Goal: Find specific page/section: Find specific page/section

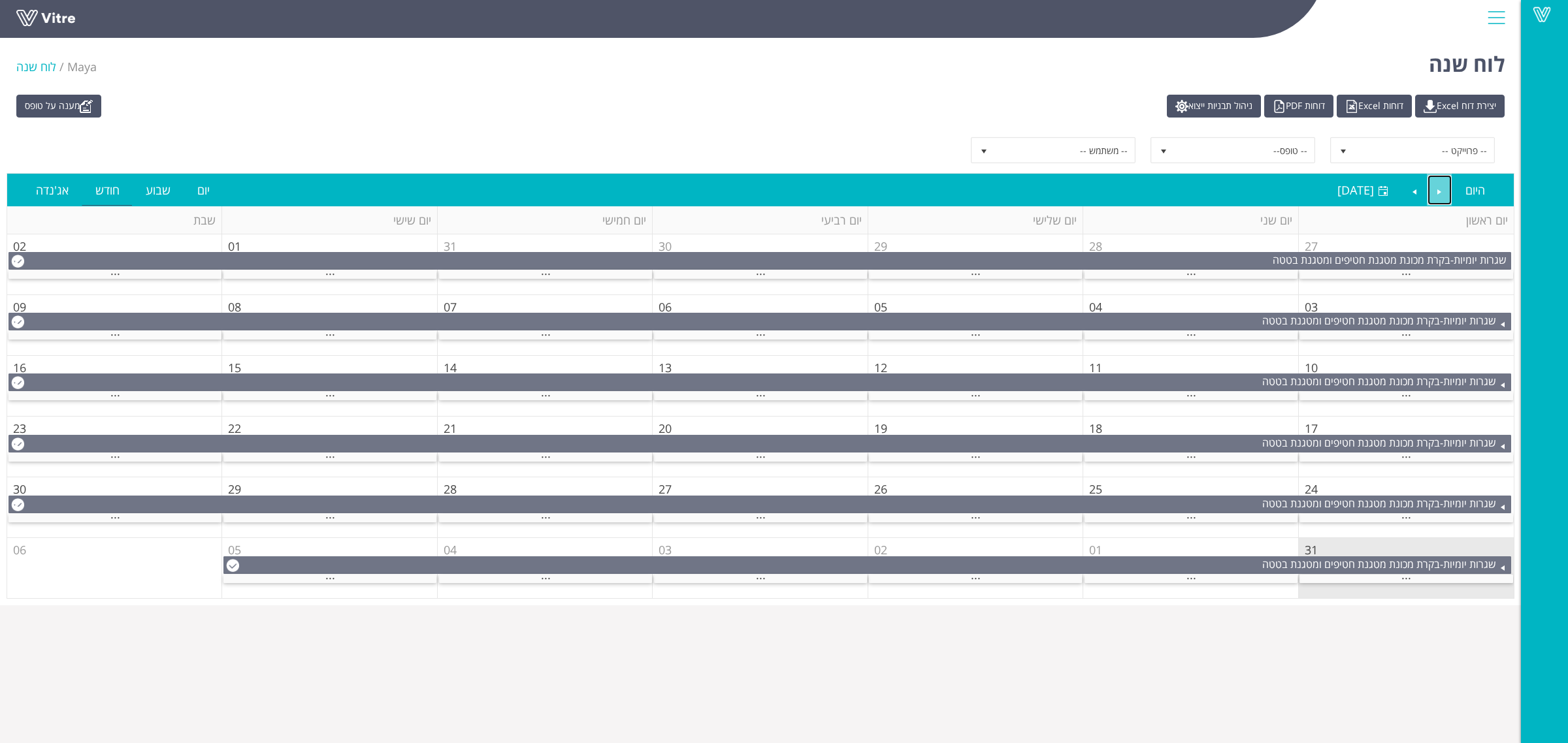
click at [1437, 185] on link "Previous" at bounding box center [1439, 190] width 25 height 30
click at [749, 518] on div "..." at bounding box center [760, 518] width 213 height 8
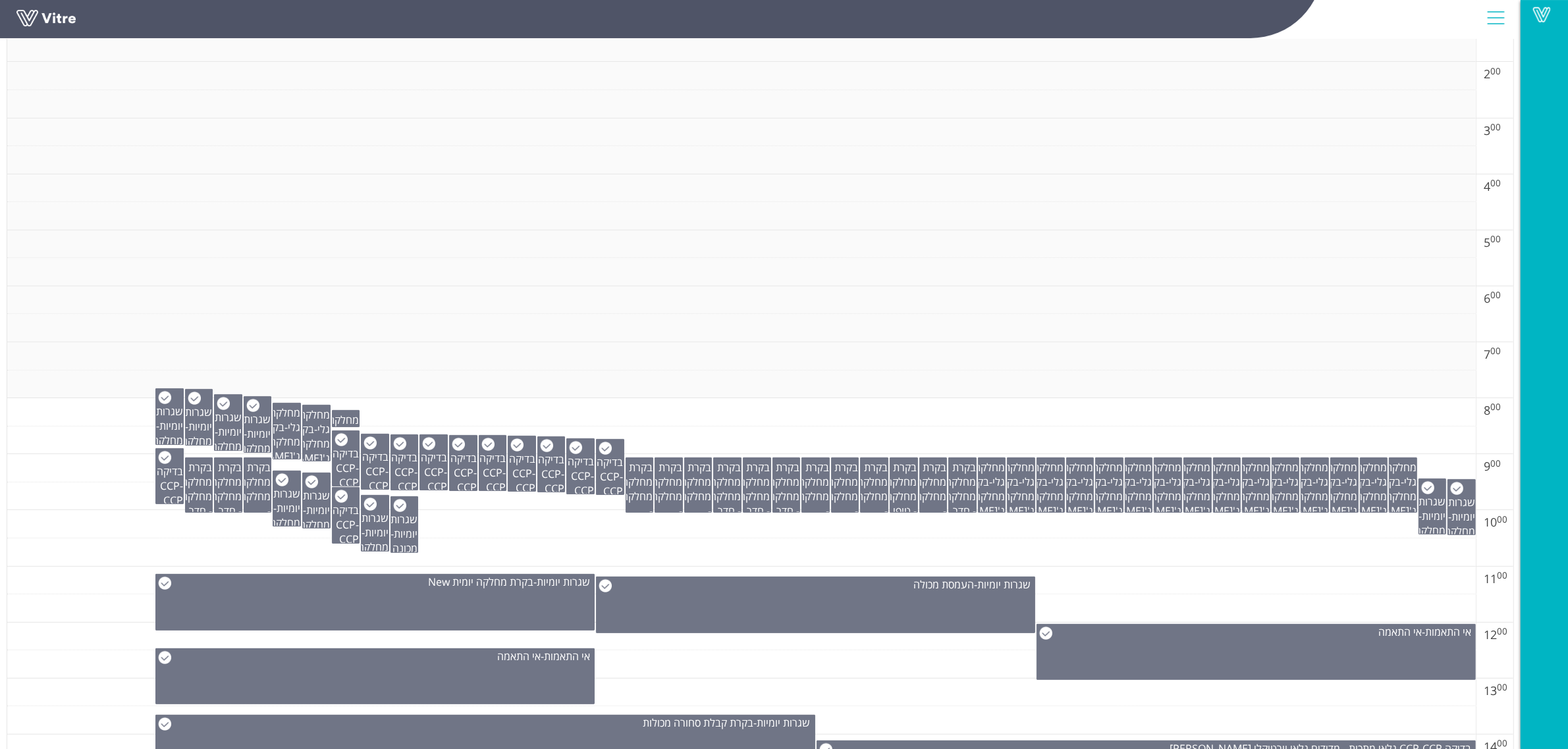
scroll to position [412, 0]
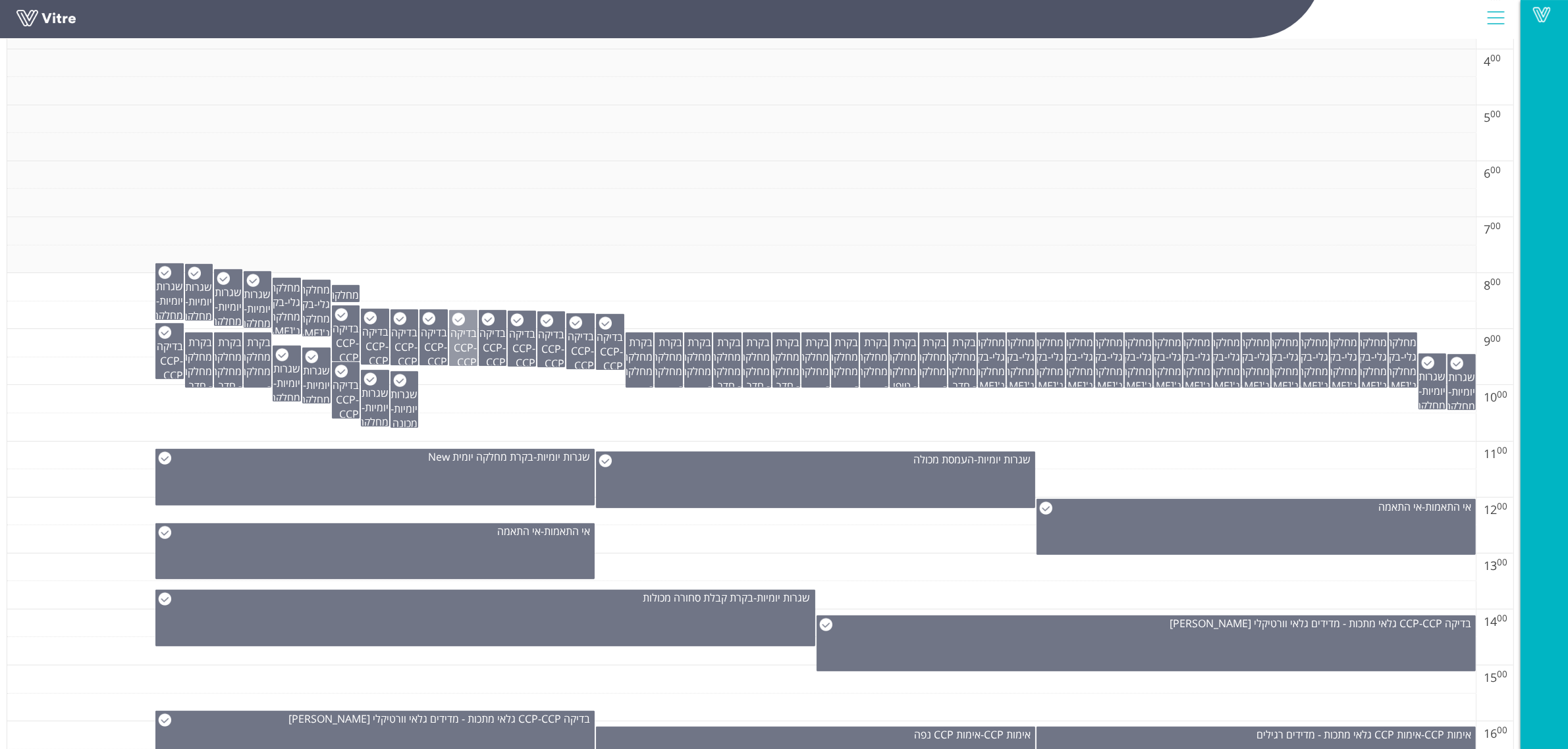
click at [463, 343] on span "בדיקה CCP" at bounding box center [463, 341] width 26 height 29
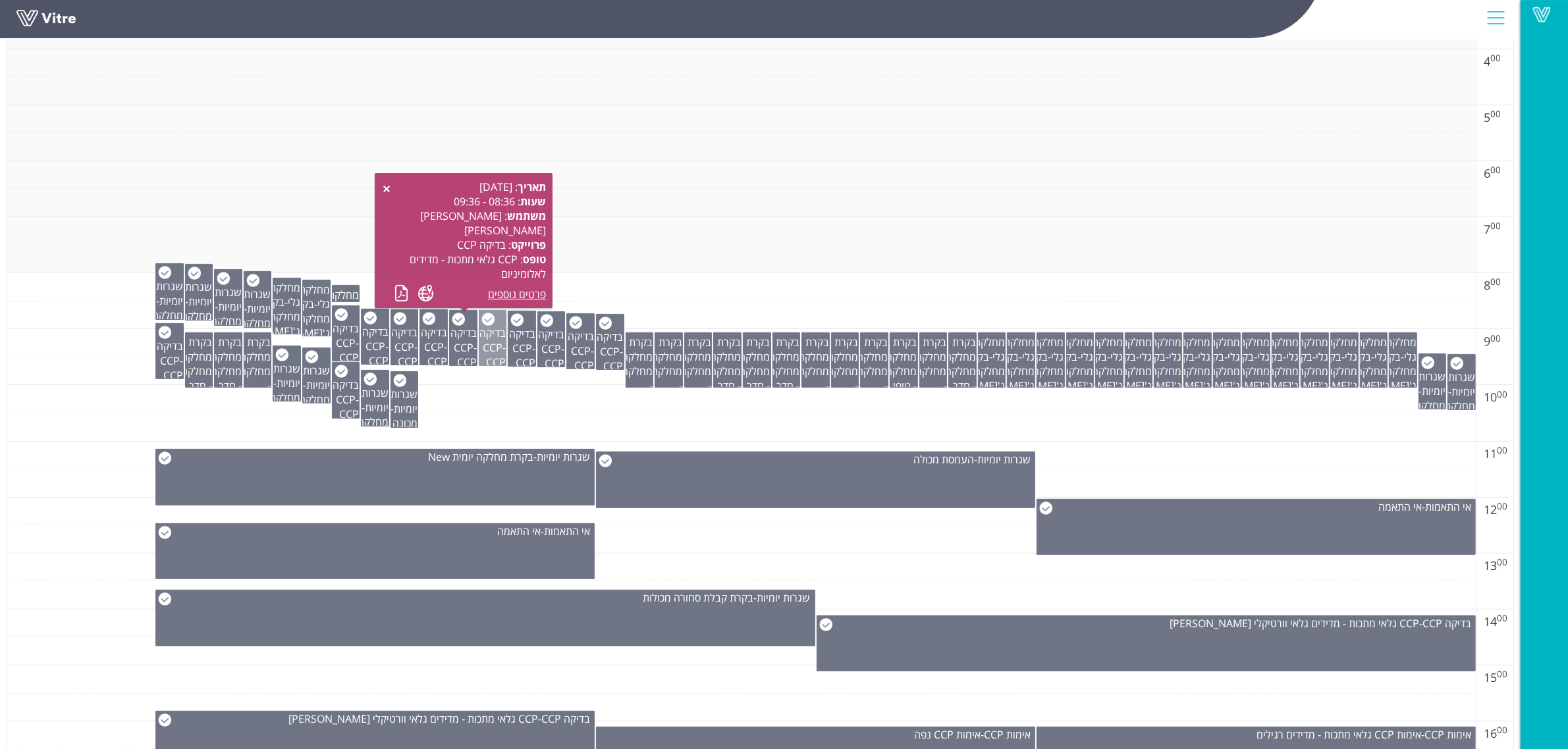
click at [496, 346] on span "בדיקה CCP" at bounding box center [492, 341] width 26 height 29
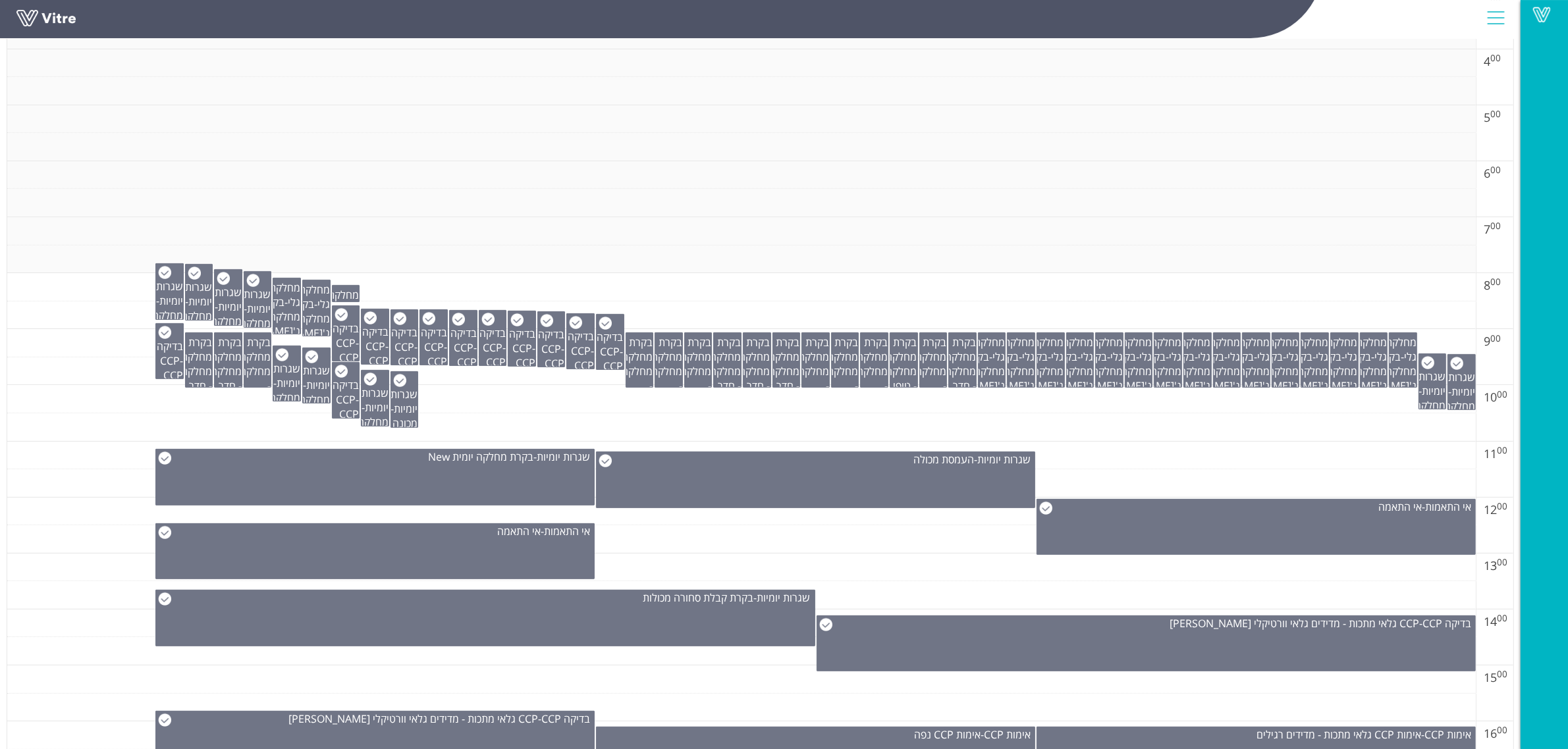
scroll to position [494, 0]
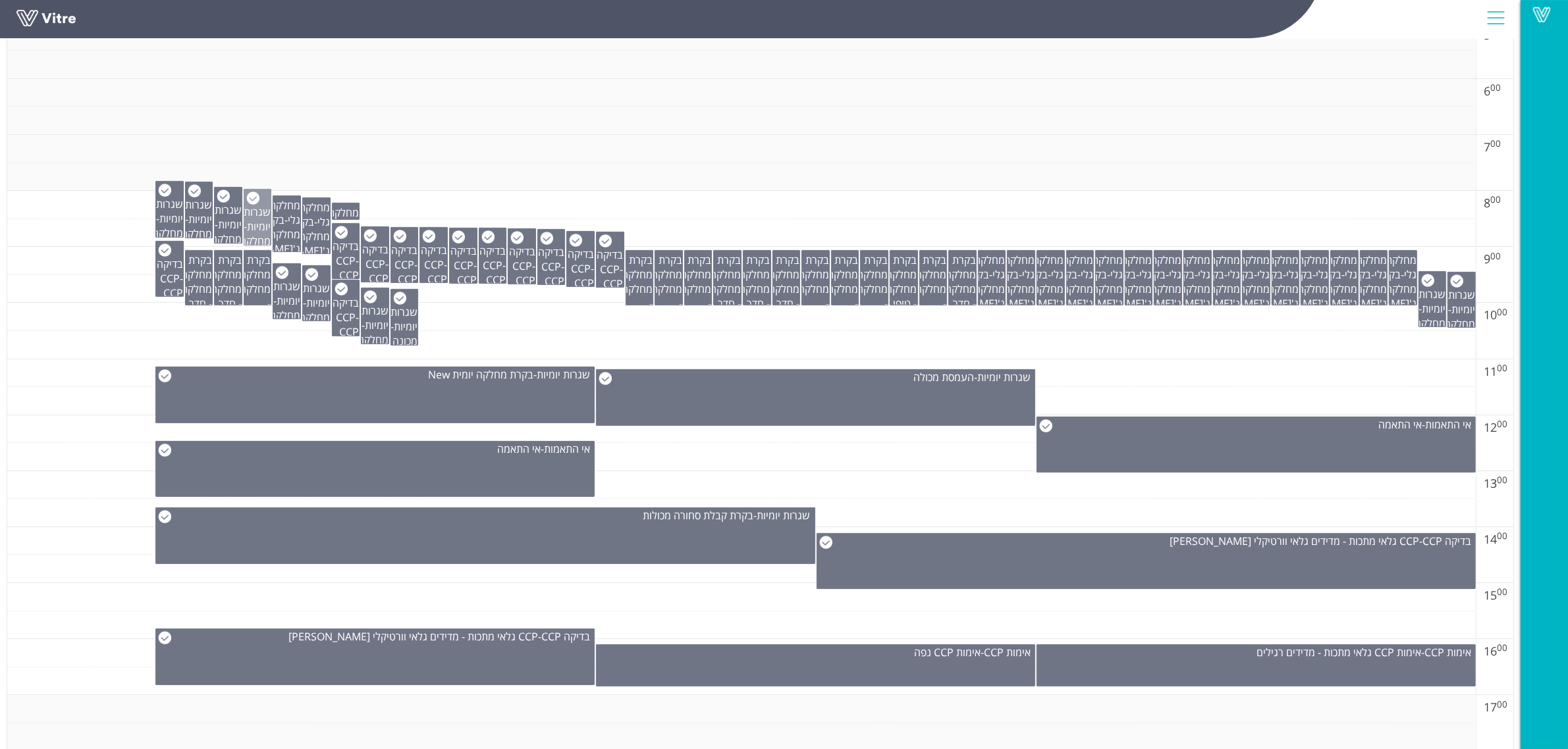
click at [248, 225] on span "שגרות יומיות" at bounding box center [257, 219] width 27 height 29
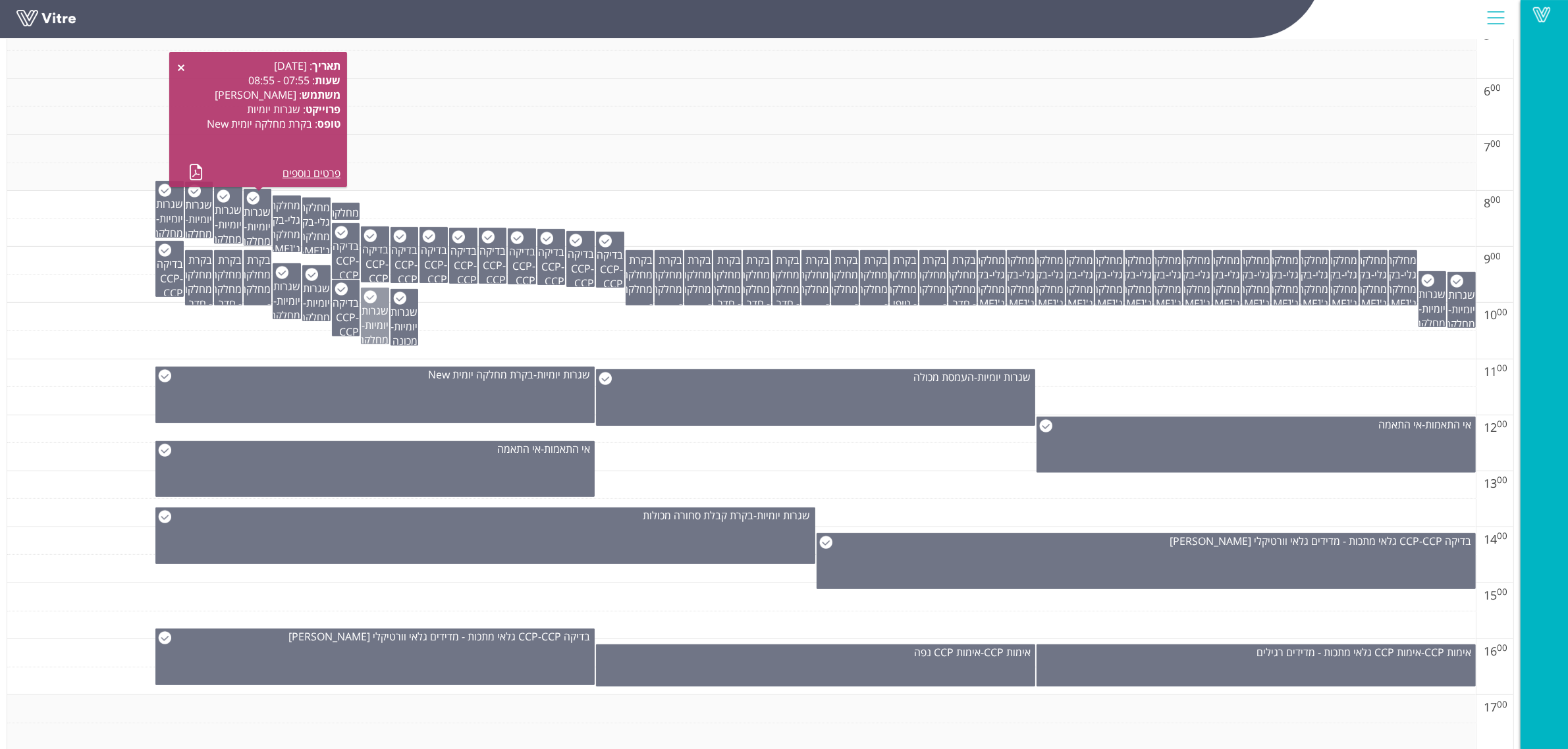
click at [386, 309] on span "שגרות יומיות" at bounding box center [375, 318] width 27 height 29
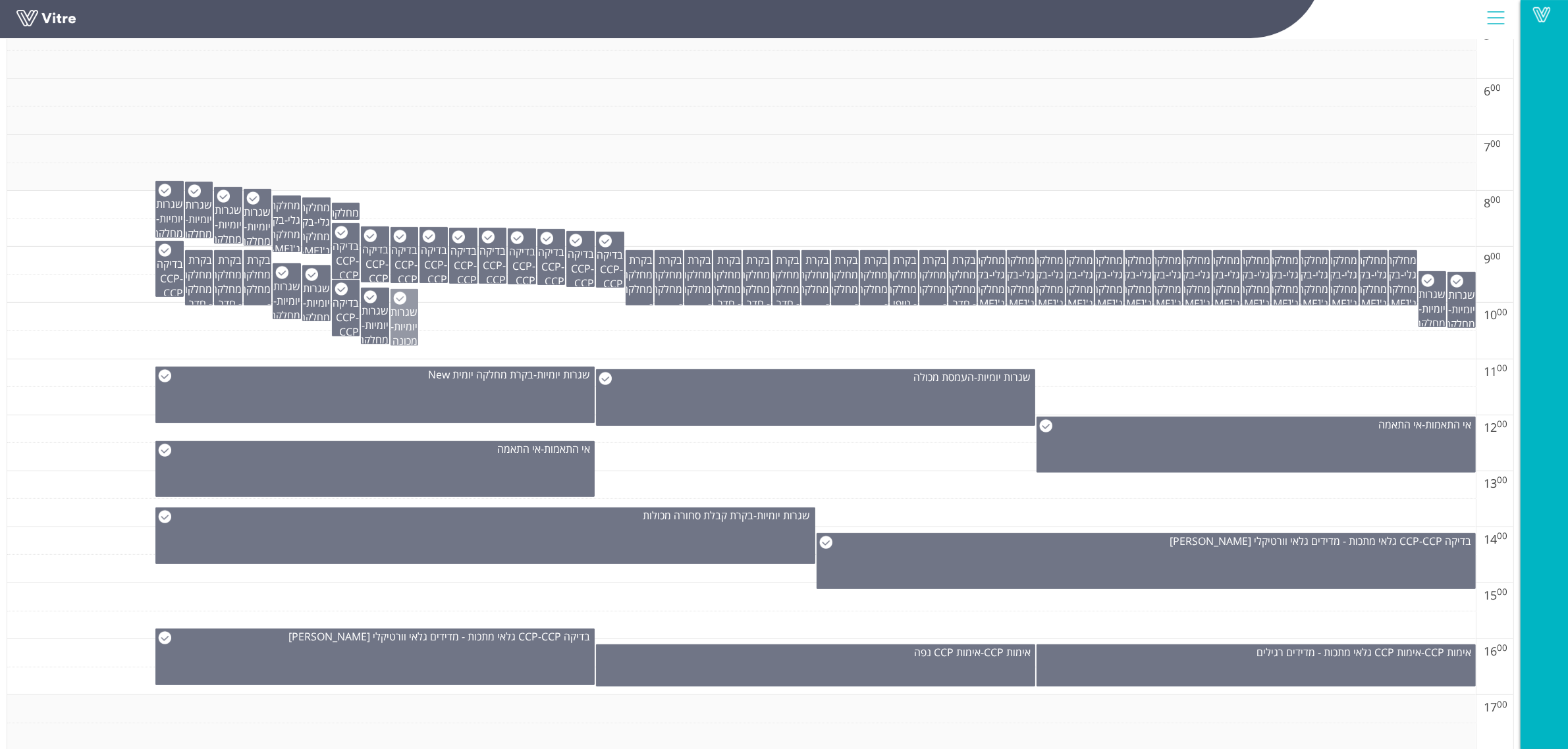
click at [393, 313] on span "שגרות יומיות" at bounding box center [404, 319] width 27 height 29
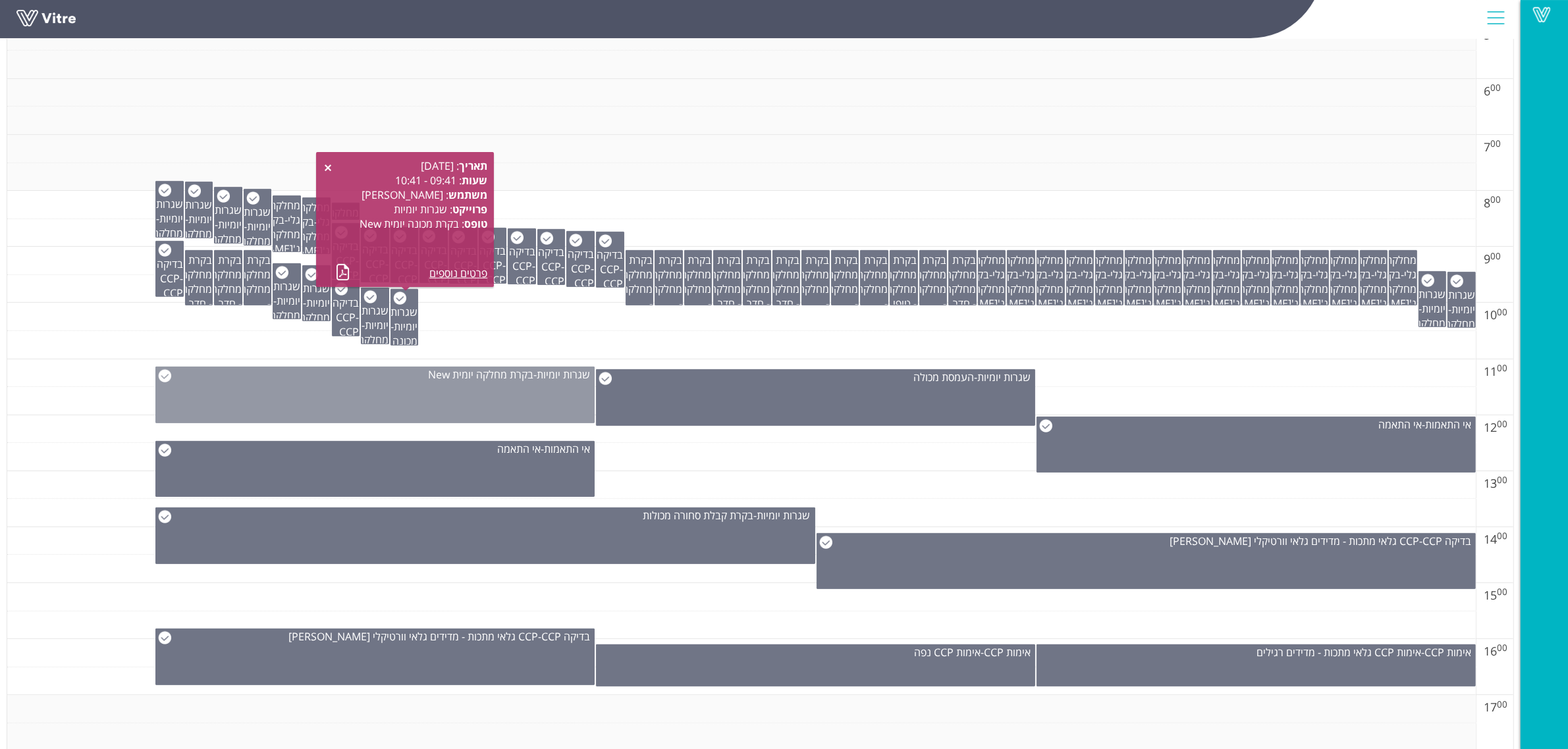
click at [543, 386] on div "שגרות יומיות - בקרת מחלקה יומית New" at bounding box center [375, 395] width 439 height 56
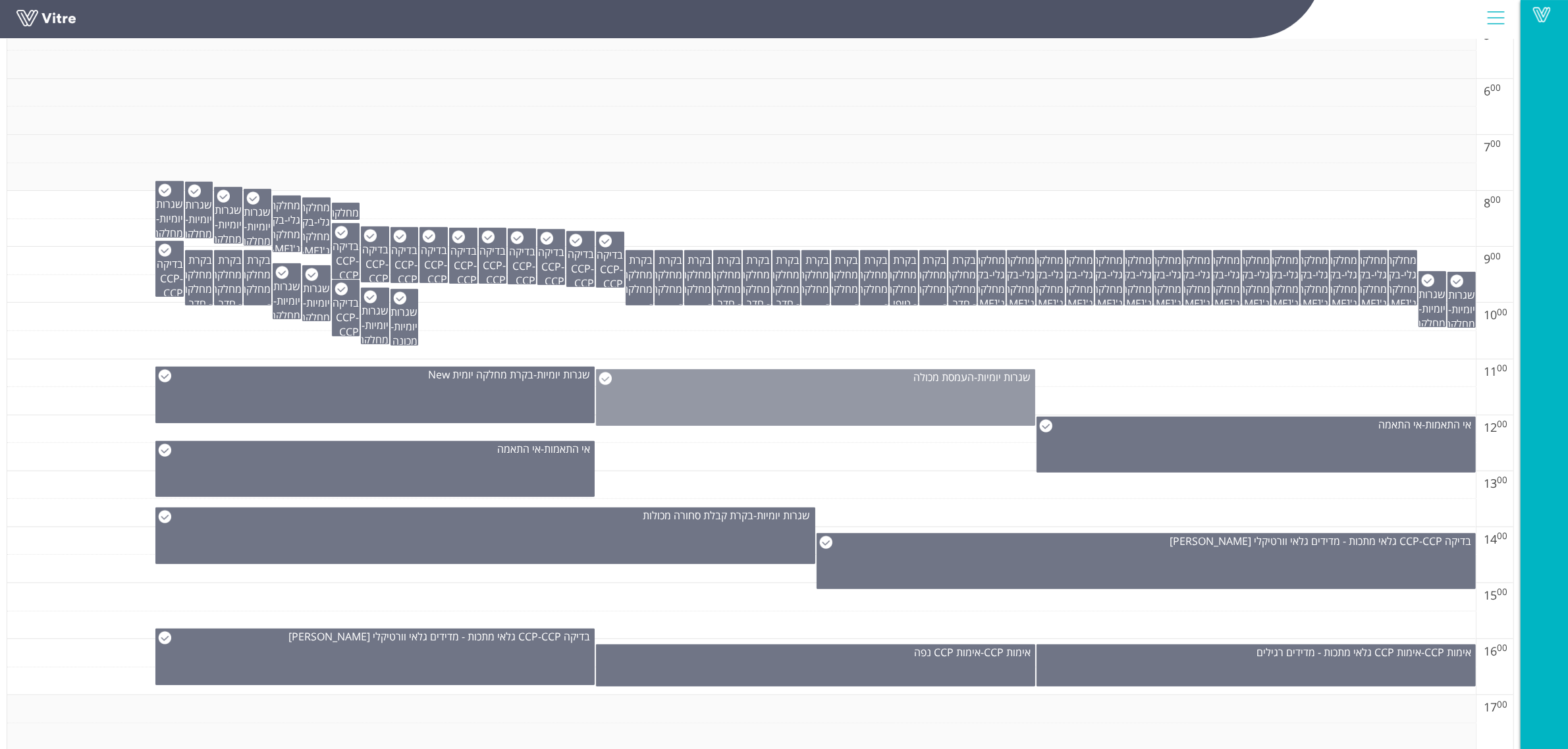
click at [708, 397] on div "שגרות יומיות - העמסת מכולה" at bounding box center [816, 397] width 439 height 56
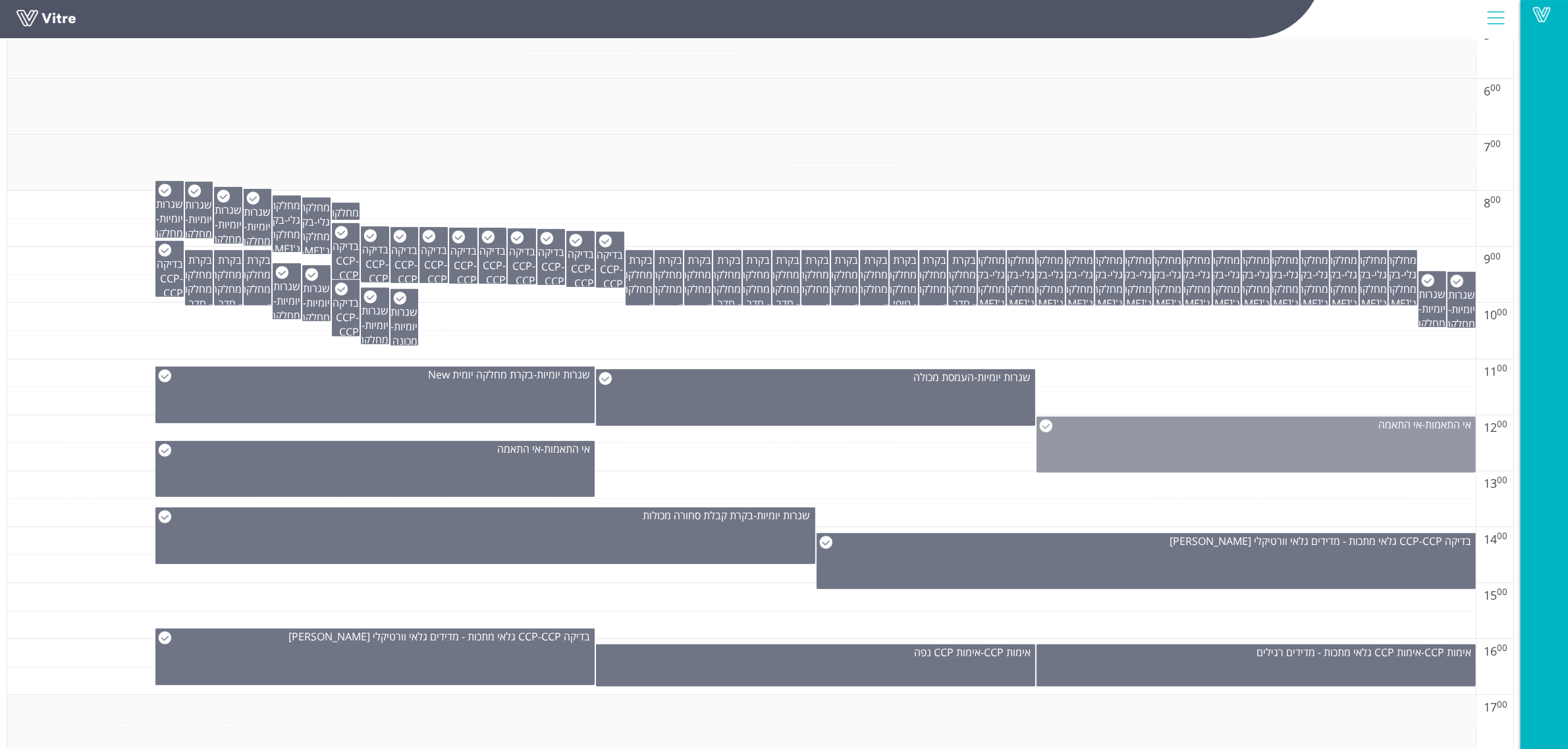
click at [1139, 443] on div "אי התאמות - אי התאמה" at bounding box center [1256, 445] width 439 height 56
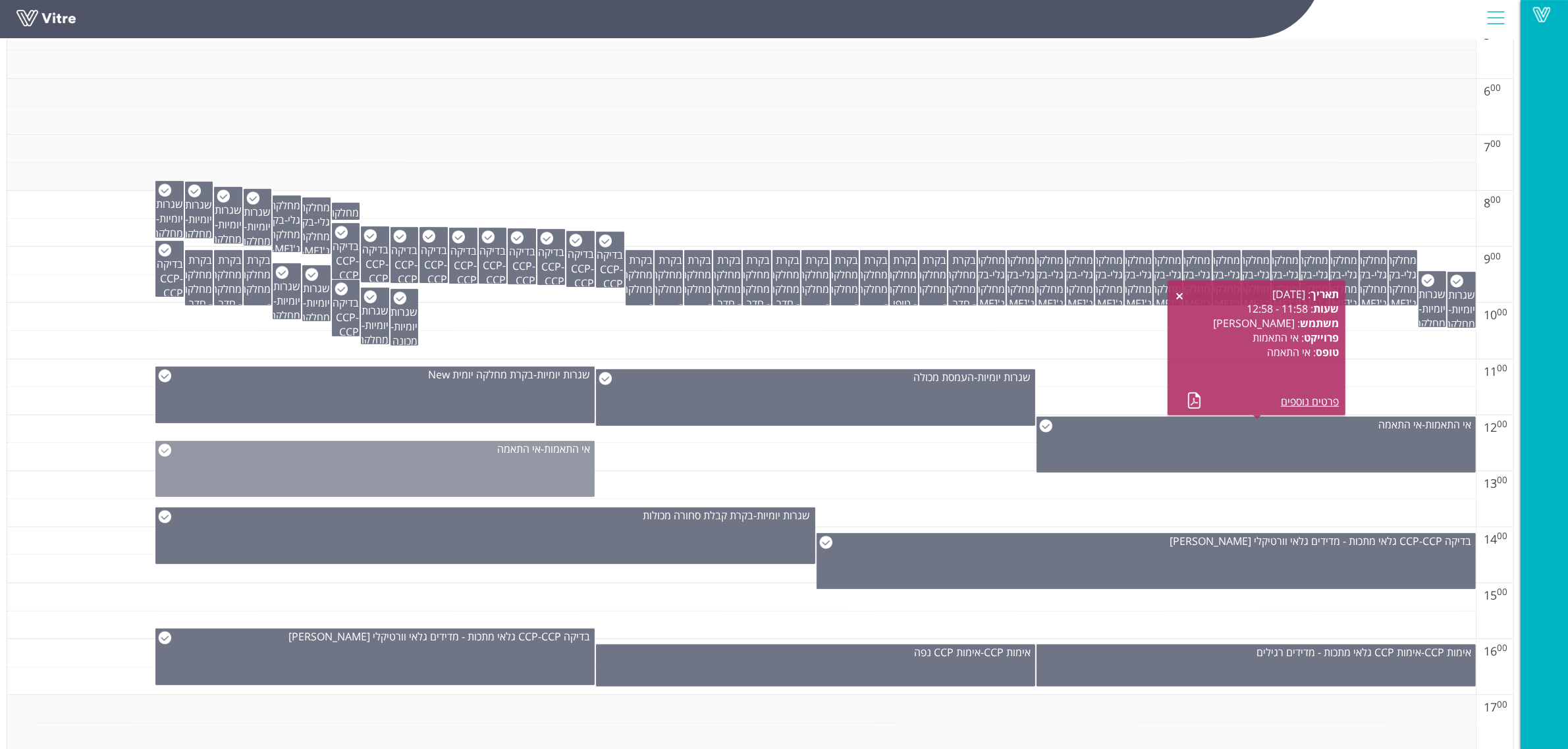
click at [505, 472] on div "אי התאמות - אי התאמה" at bounding box center [375, 469] width 439 height 56
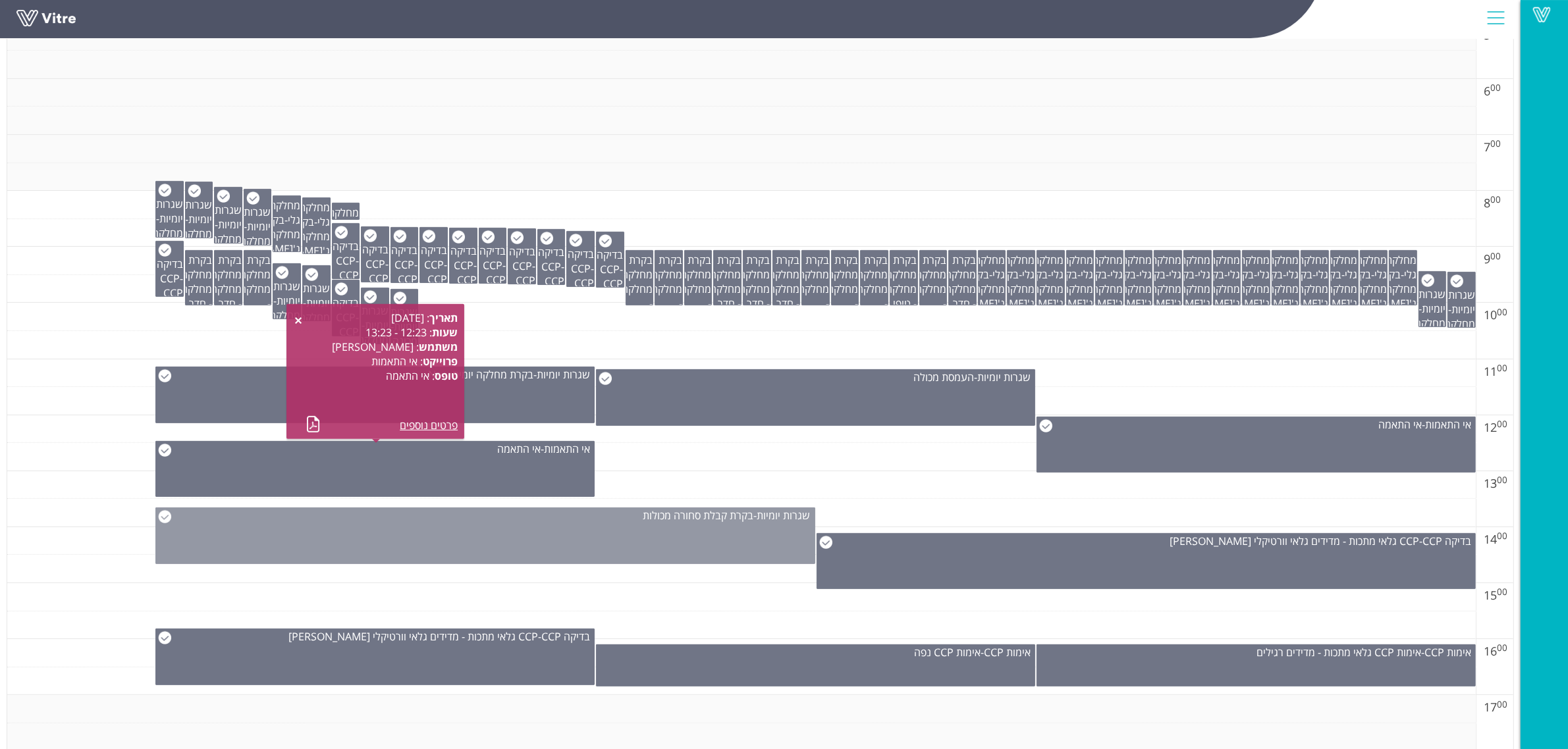
click at [662, 517] on span "בקרת קבלת סחורה מכולות" at bounding box center [698, 515] width 110 height 15
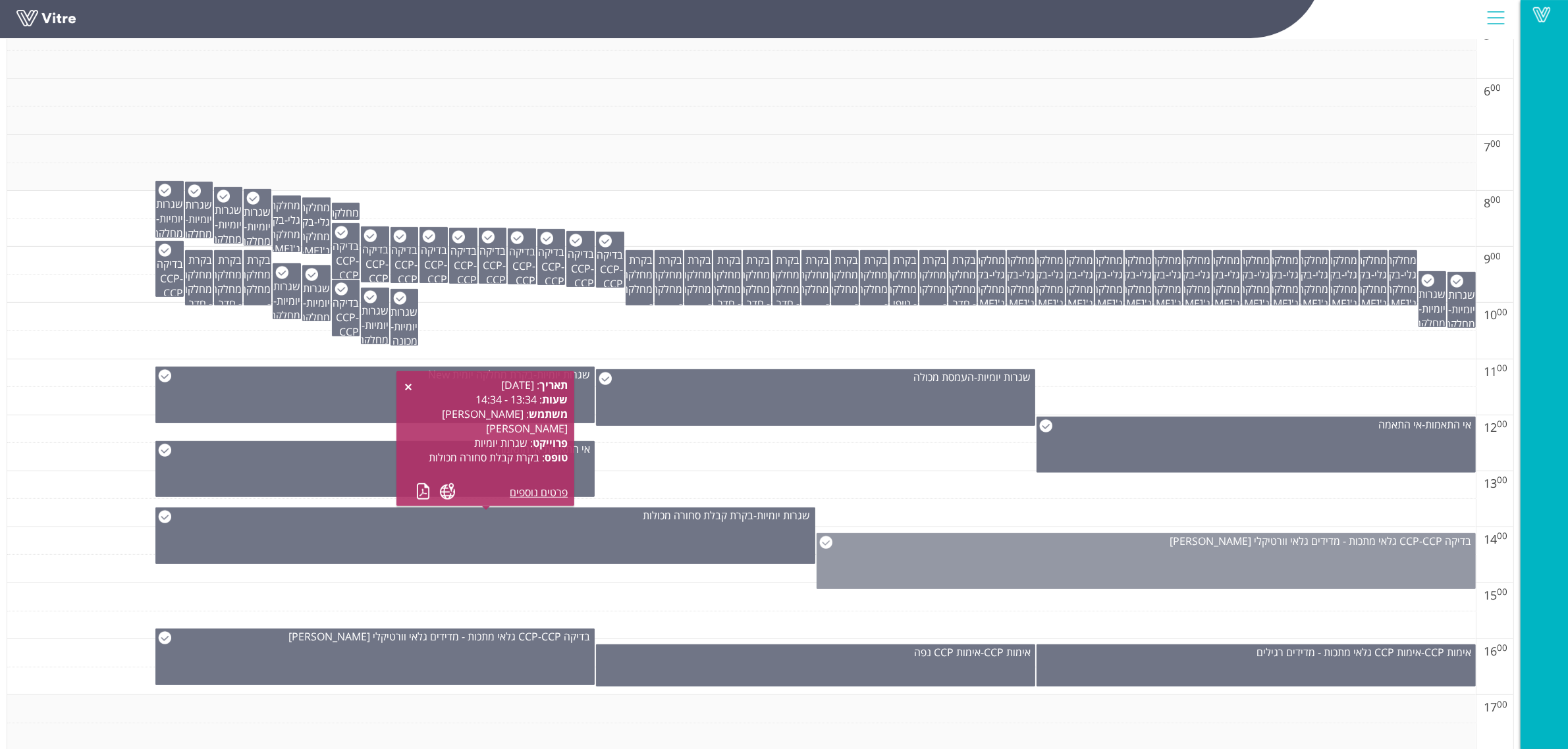
click at [1032, 576] on div "בדיקה CCP - CCP גלאי מתכות - מדידים גלאי וורטיקלי [PERSON_NAME]" at bounding box center [1147, 561] width 660 height 56
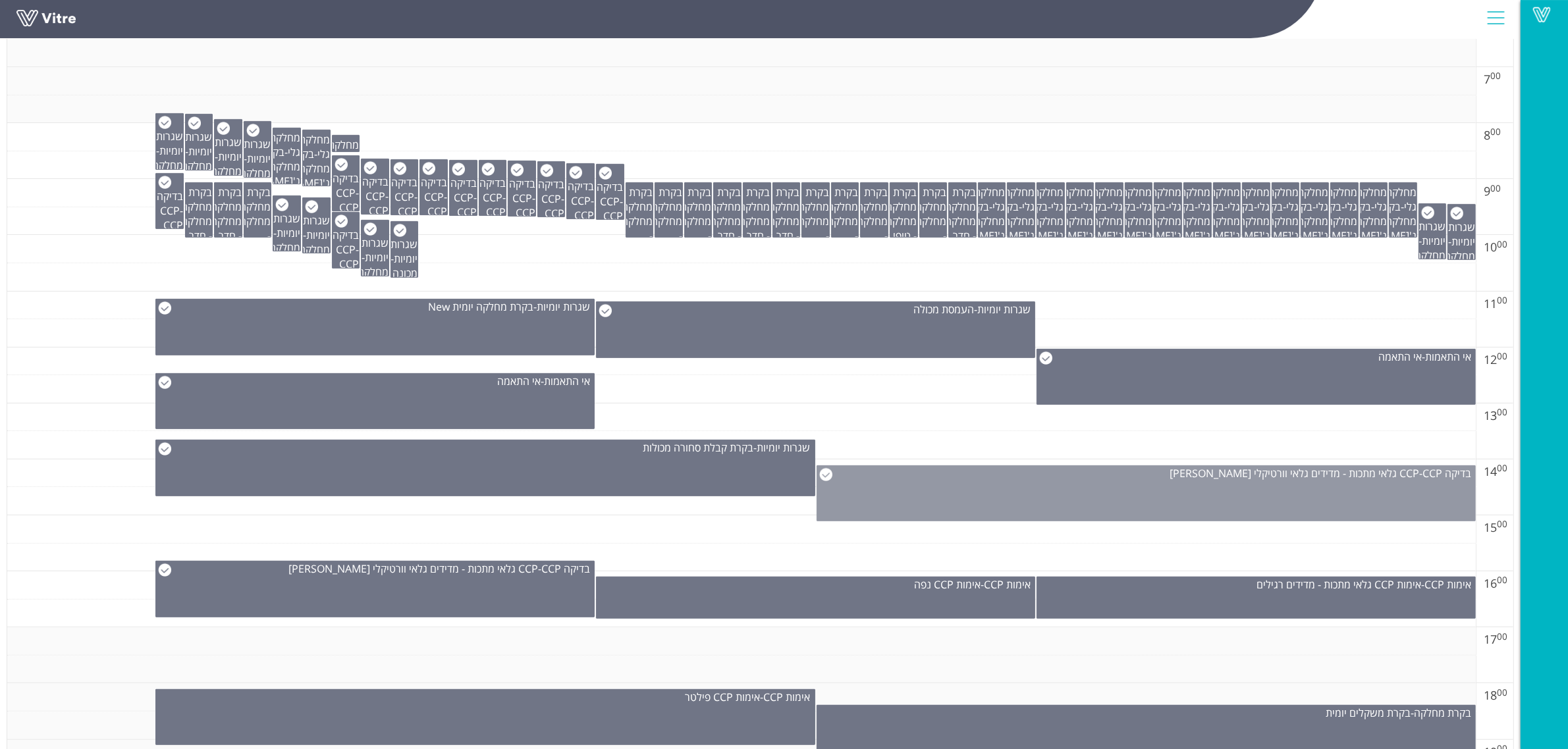
scroll to position [658, 0]
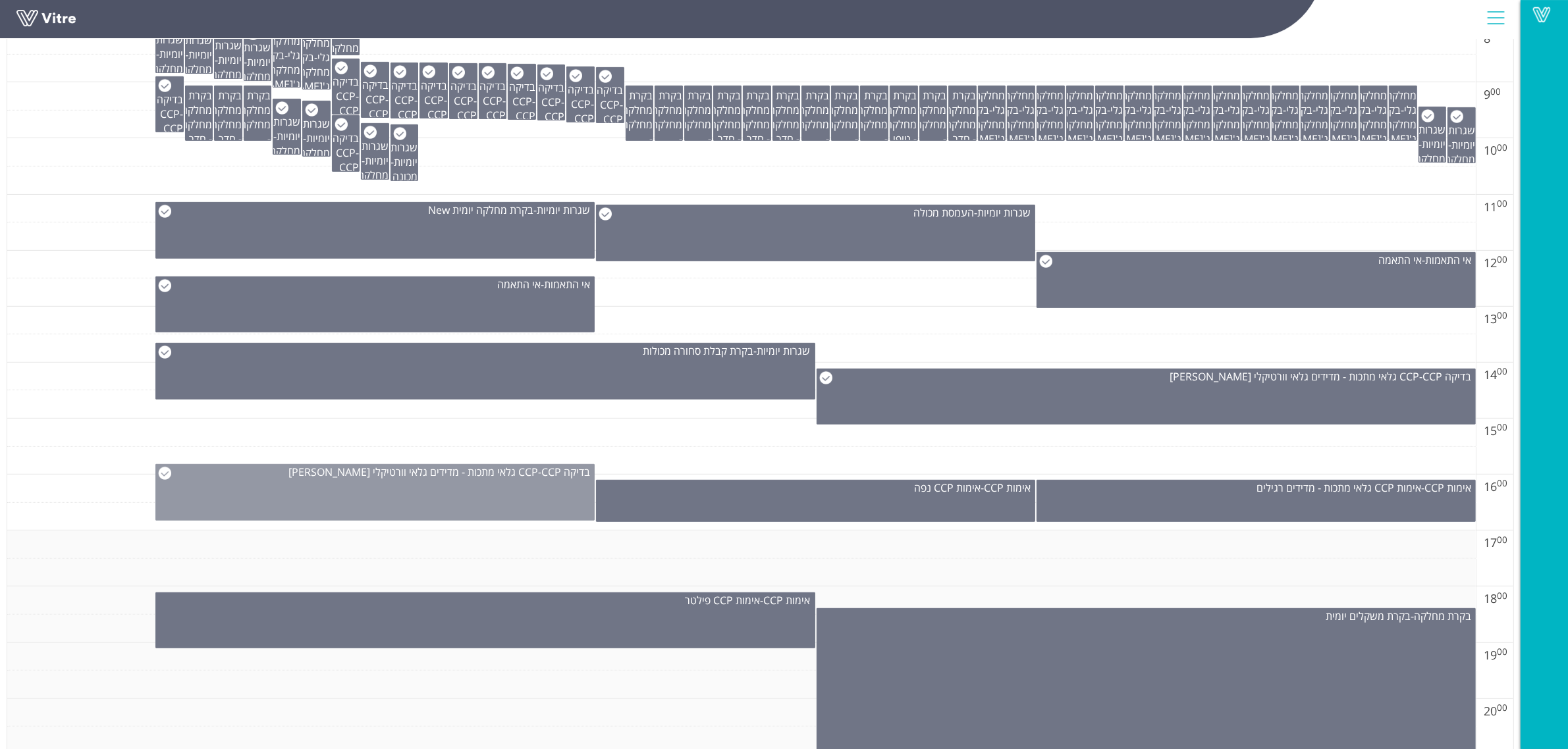
click at [486, 508] on div "בדיקה CCP - CCP גלאי מתכות - מדידים גלאי וורטיקלי [PERSON_NAME]" at bounding box center [375, 492] width 439 height 56
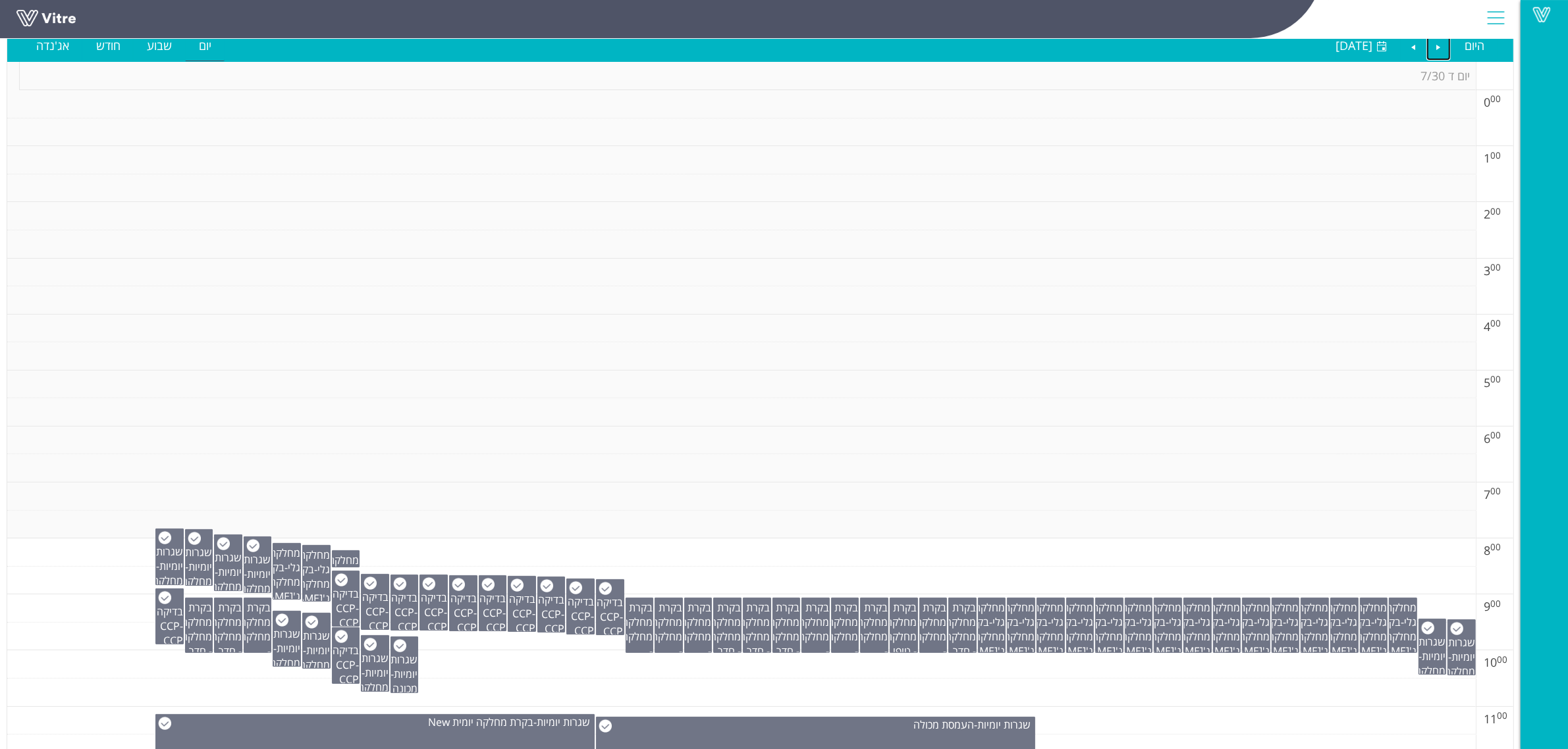
scroll to position [0, 0]
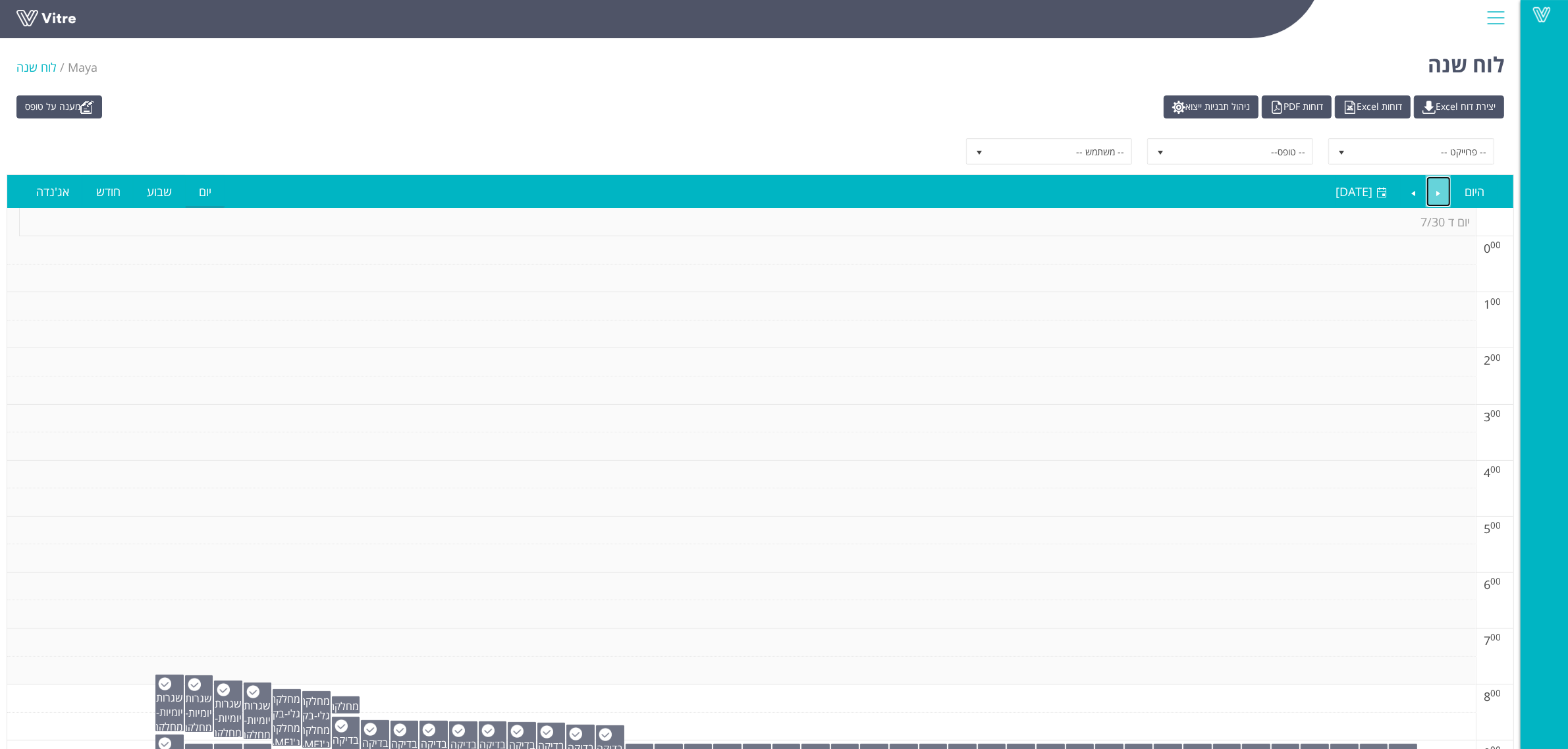
click at [1430, 188] on link "Previous" at bounding box center [1439, 191] width 25 height 30
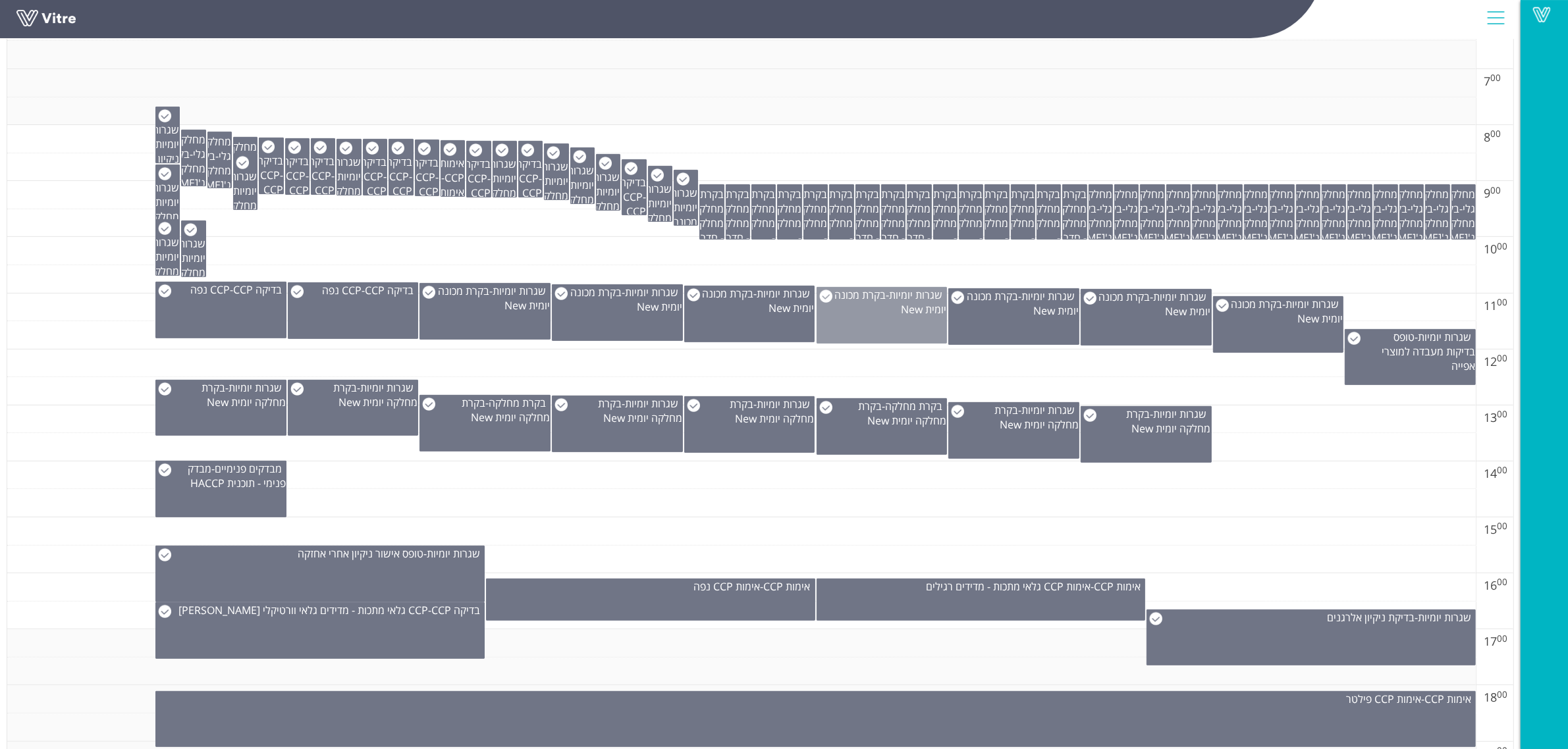
scroll to position [576, 0]
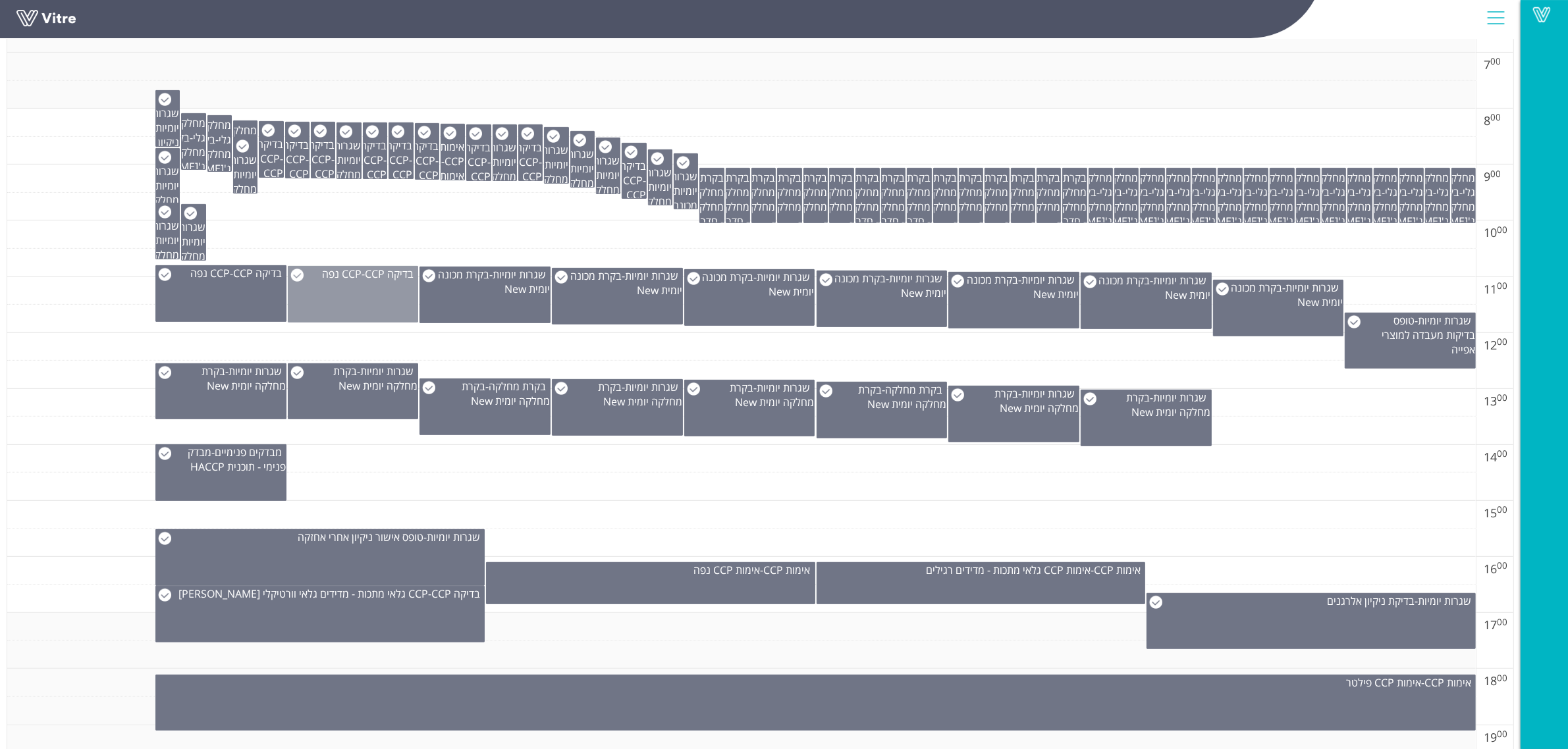
click at [341, 307] on div "בדיקה CCP - CCP נפה" at bounding box center [353, 294] width 131 height 56
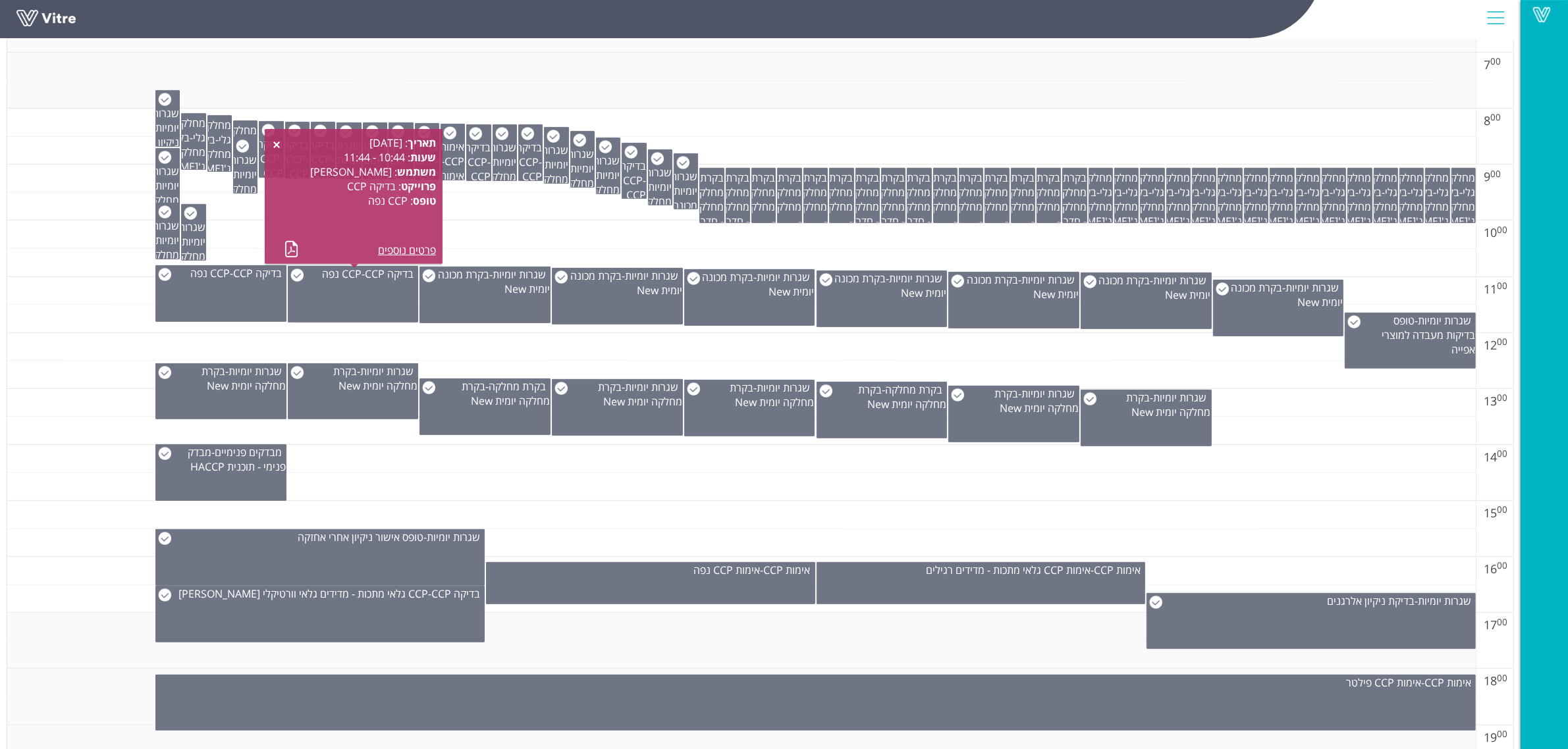
click at [534, 361] on td at bounding box center [741, 347] width 1469 height 28
